Goal: Navigation & Orientation: Find specific page/section

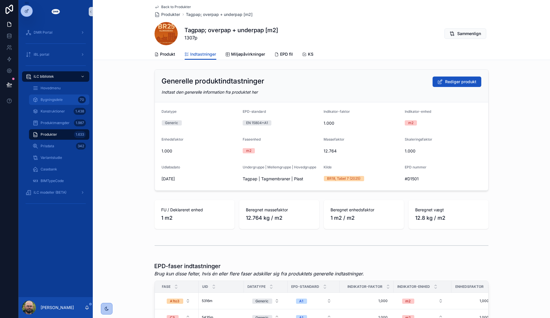
click at [59, 96] on div "Bygningsdele 70" at bounding box center [58, 99] width 53 height 9
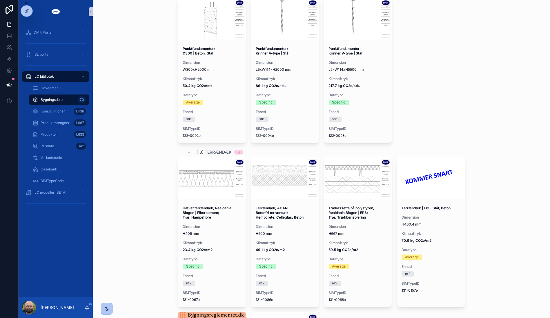
scroll to position [354, 0]
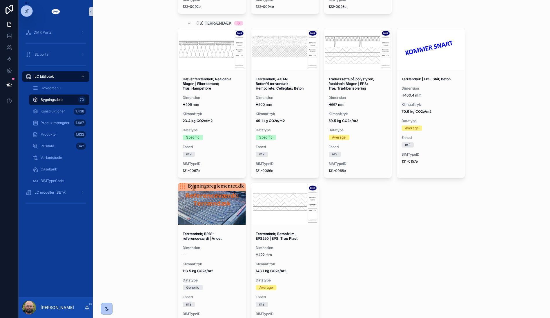
click at [489, 258] on div "iLC bibliotek Bygningsdele Bygningsdele Variantstudie Opret bygningsdel Bibliot…" at bounding box center [321, 159] width 457 height 318
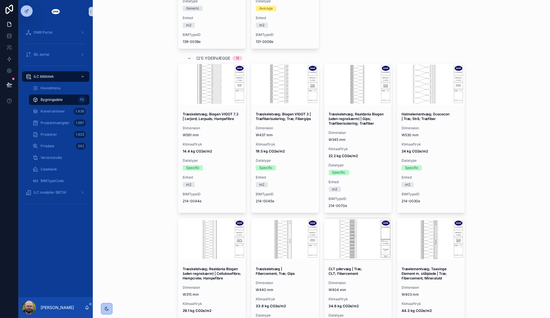
scroll to position [805, 0]
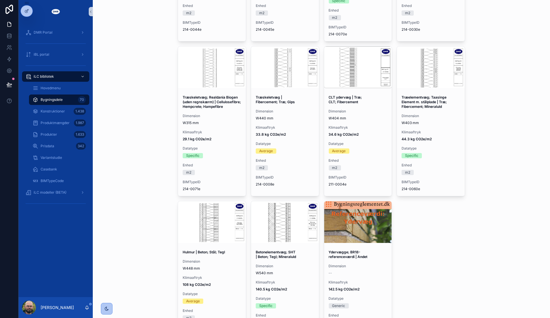
click at [430, 261] on div "Træskeletvæg; Biogen VIGOT 7.2 | Lerjord; Lerpuds; Hampefibre Dimension W561 mm…" at bounding box center [321, 118] width 287 height 455
click at [30, 195] on div "iLC modeller (BETA)" at bounding box center [56, 192] width 60 height 9
